Goal: Task Accomplishment & Management: Manage account settings

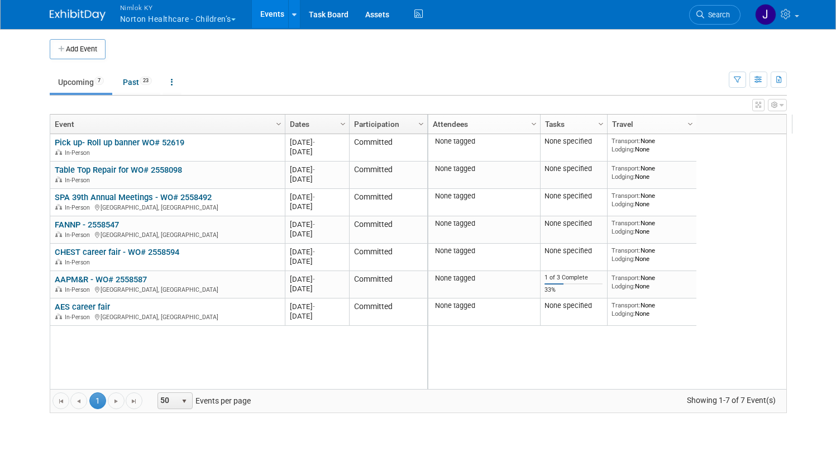
click at [186, 18] on button "Nimlok [PERSON_NAME] Healthcare - Children’s" at bounding box center [184, 14] width 131 height 29
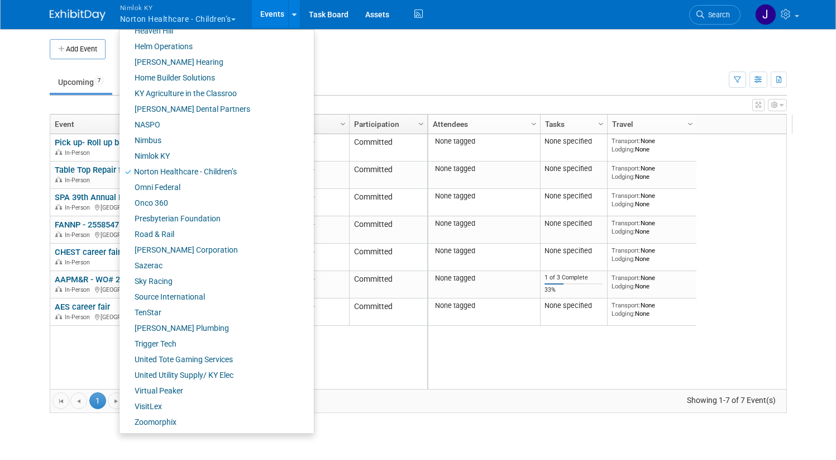
scroll to position [418, 0]
click at [160, 200] on link "Onco 360" at bounding box center [213, 202] width 186 height 16
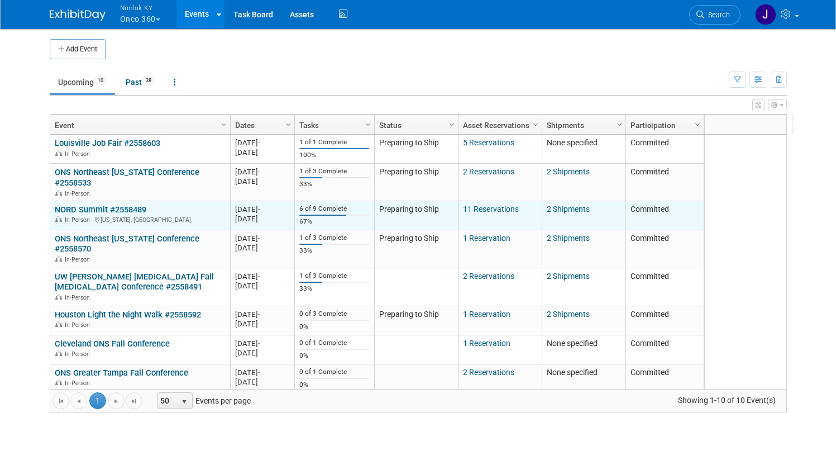
click at [89, 204] on link "NORD Summit #2558489" at bounding box center [101, 209] width 92 height 10
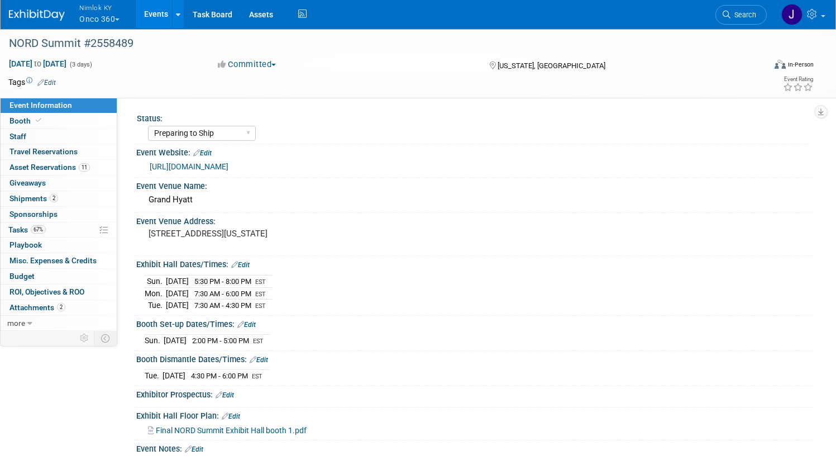
select select "Preparing to Ship"
click at [90, 229] on link "67% Tasks 67%" at bounding box center [59, 229] width 116 height 15
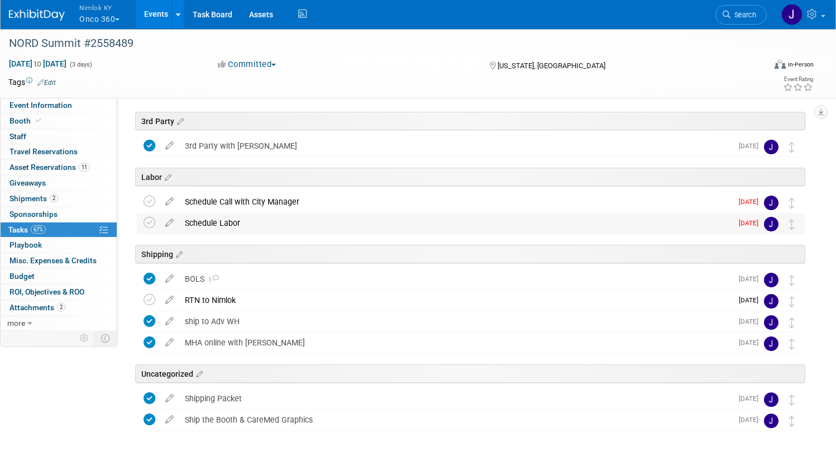
scroll to position [35, 0]
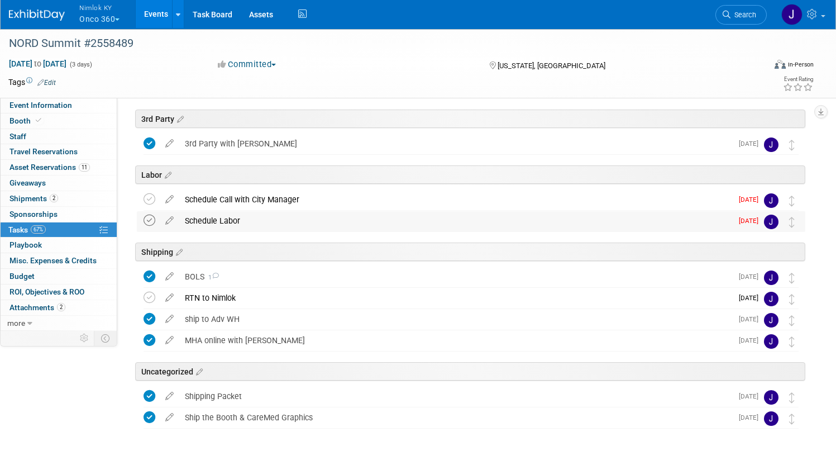
click at [155, 220] on icon at bounding box center [150, 221] width 12 height 12
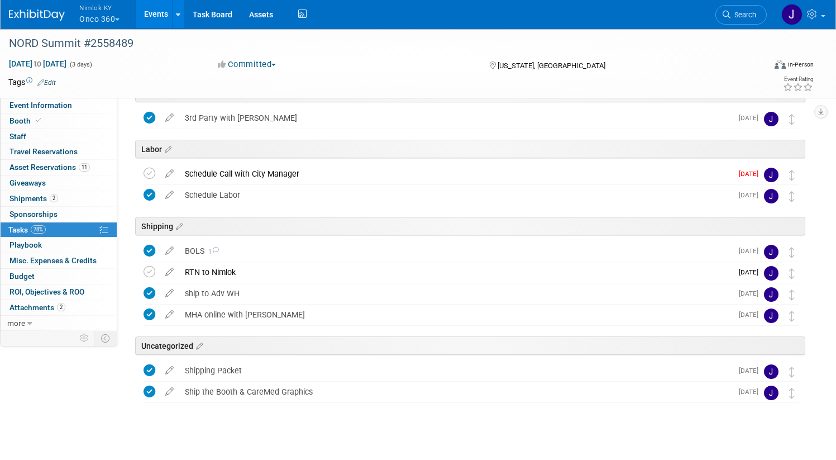
scroll to position [60, 0]
